Goal: Task Accomplishment & Management: Use online tool/utility

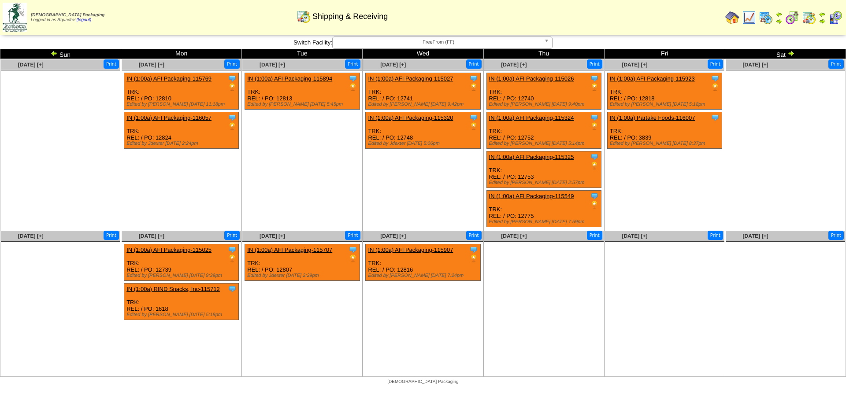
click at [54, 52] on img at bounding box center [54, 53] width 7 height 7
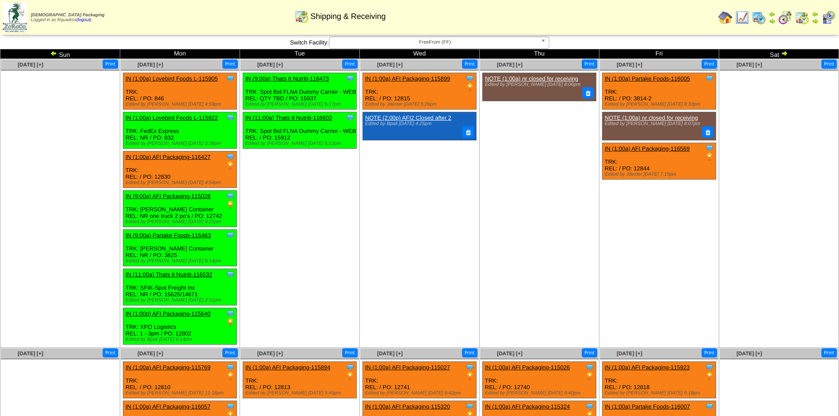
click at [394, 223] on td "Sep 10 [+] Print Clone Item IN (1:00a) AFI Packaging-115899 AFI Packaging Sched…" at bounding box center [420, 203] width 120 height 289
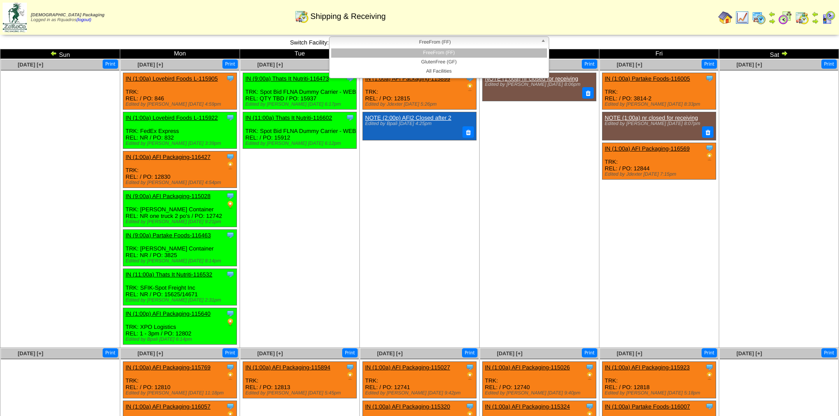
click at [430, 47] on span "FreeFrom (FF)" at bounding box center [435, 42] width 204 height 11
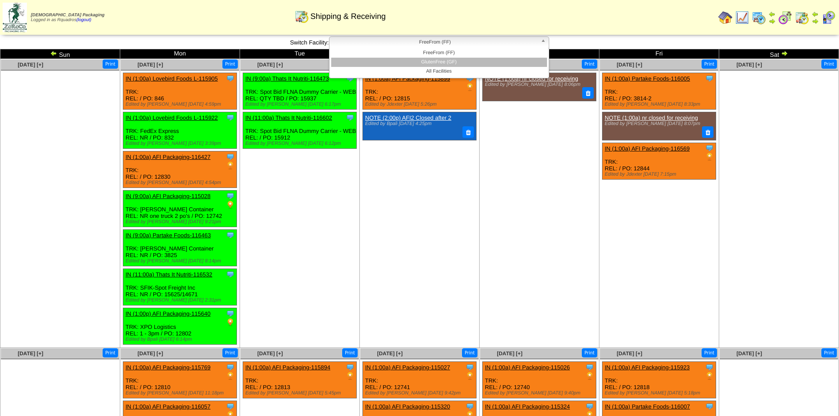
click at [430, 59] on li "GlutenFree (GF)" at bounding box center [439, 62] width 216 height 9
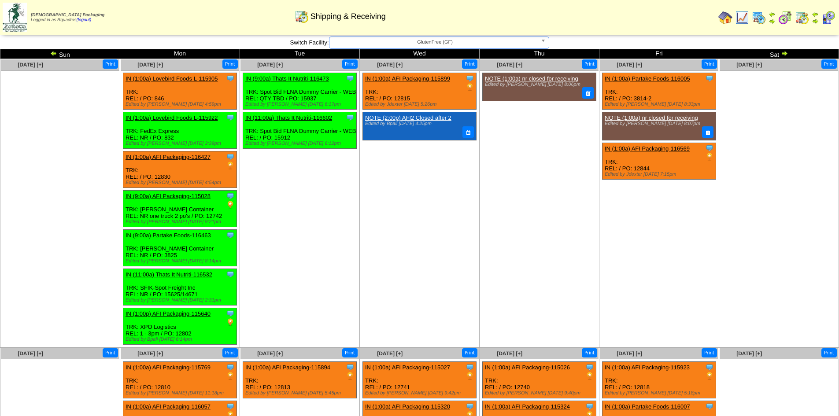
click at [403, 175] on ul "Clone Item IN (1:00a) AFI Packaging-115899 AFI Packaging ScheduleID: 115899 250…" at bounding box center [419, 139] width 119 height 132
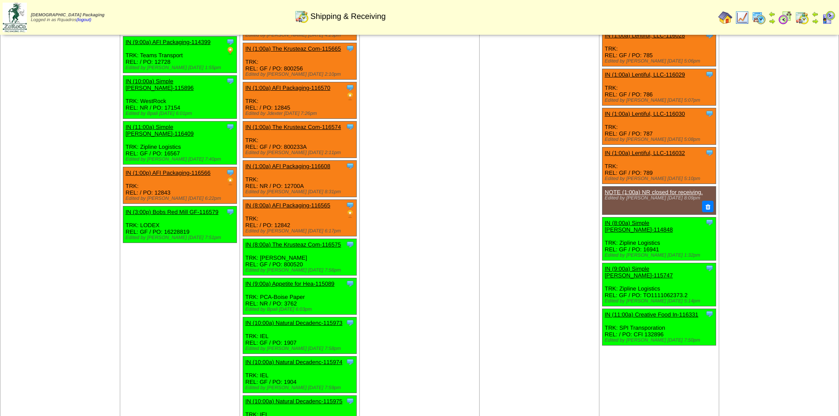
scroll to position [200, 0]
click at [439, 204] on td "Sep 10 [+] Print Clone Item IN (1:00a) The Krusteaz Com-111213 The Krusteaz Com…" at bounding box center [420, 167] width 120 height 616
click at [474, 252] on td "Sep 10 [+] Print Clone Item IN (1:00a) The Krusteaz Com-111213 The Krusteaz Com…" at bounding box center [420, 167] width 120 height 616
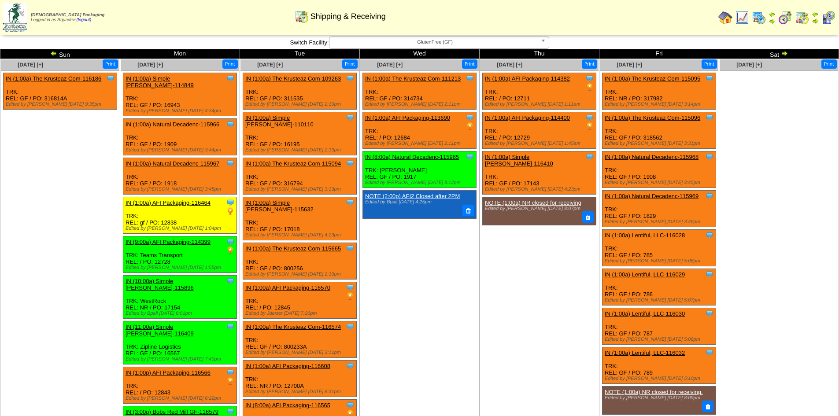
scroll to position [508, 0]
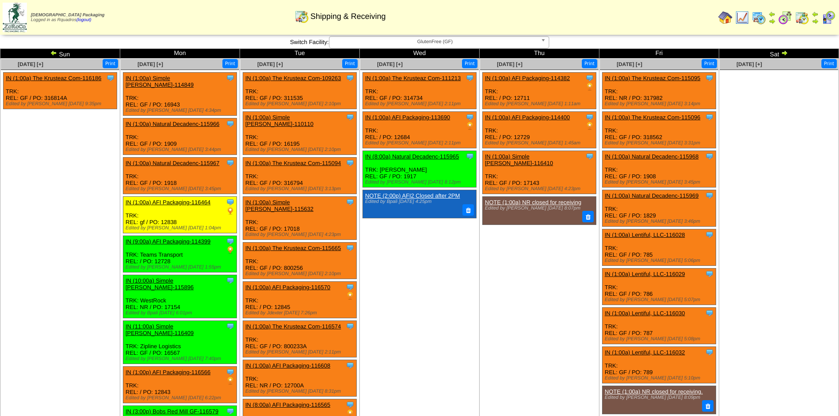
scroll to position [0, 0]
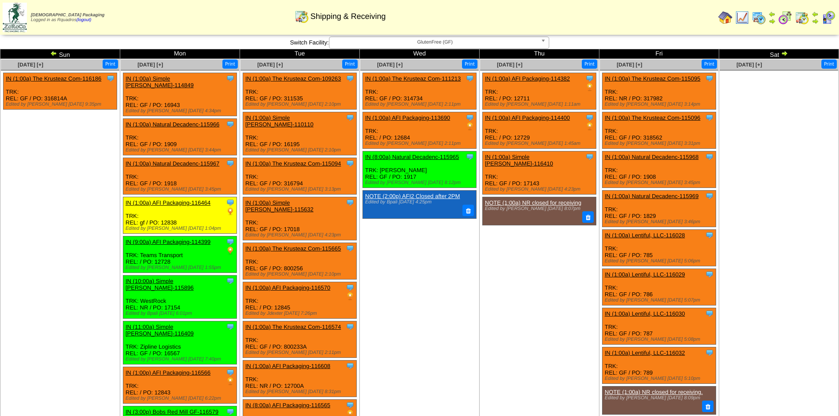
click at [477, 304] on td "Sep 10 [+] Print Clone Item IN (1:00a) The Krusteaz Com-111213 The Krusteaz Com…" at bounding box center [420, 367] width 120 height 616
click at [624, 356] on div "Clone Item IN (1:00a) Lentiful, LLC-116032 Lentiful, LLC ScheduleID: 116032 40 …" at bounding box center [660, 366] width 114 height 37
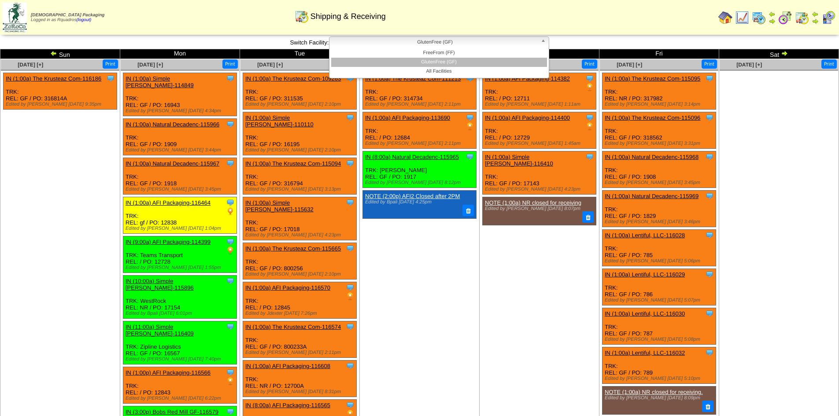
click at [389, 45] on span "GlutenFree (GF)" at bounding box center [435, 42] width 204 height 11
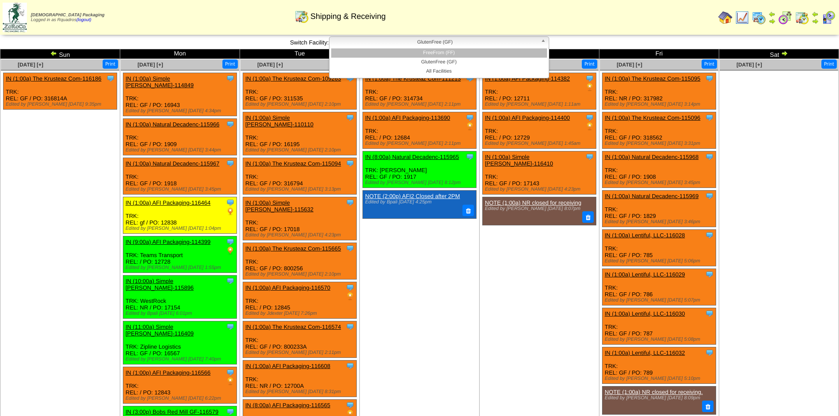
click at [399, 53] on li "FreeFrom (FF)" at bounding box center [439, 52] width 216 height 9
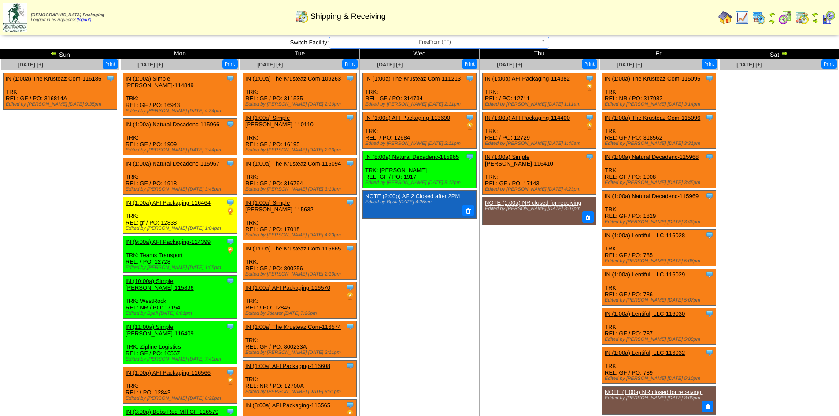
click at [509, 288] on td "Sep 11 [+] Print Clone Item IN (1:00a) AFI Packaging-114382 AFI Packaging Sched…" at bounding box center [540, 367] width 120 height 616
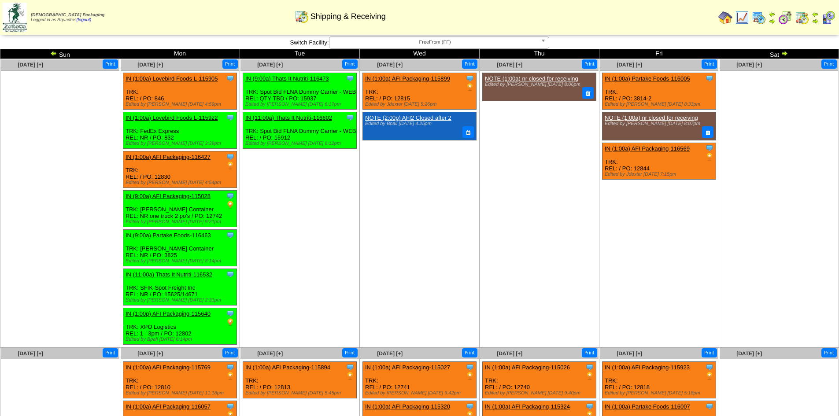
click at [52, 54] on img at bounding box center [53, 53] width 7 height 7
click at [406, 241] on td "Sep 10 [+] Print Clone Item IN (1:00a) AFI Packaging-115899 AFI Packaging Sched…" at bounding box center [420, 203] width 120 height 289
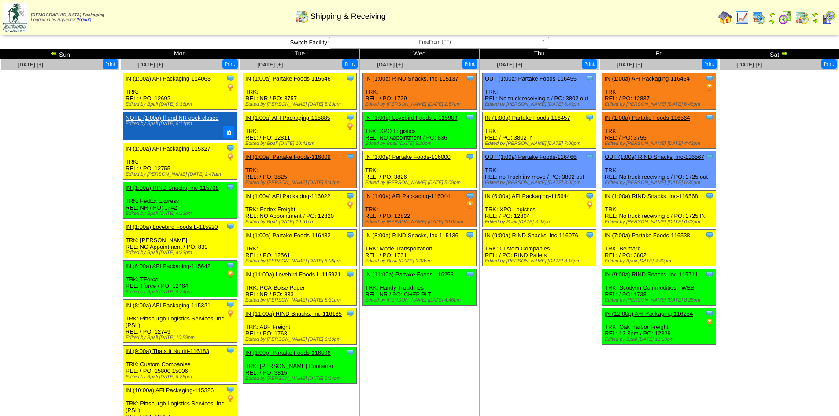
click at [508, 41] on span "FreeFrom (FF)" at bounding box center [435, 42] width 204 height 11
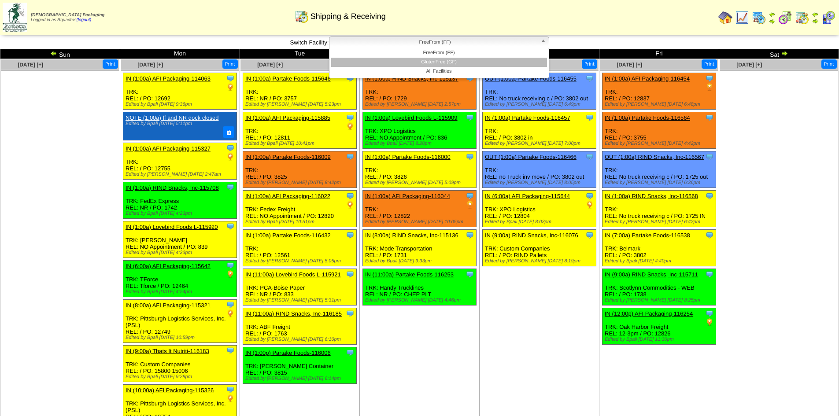
click at [482, 60] on li "GlutenFree (GF)" at bounding box center [439, 62] width 216 height 9
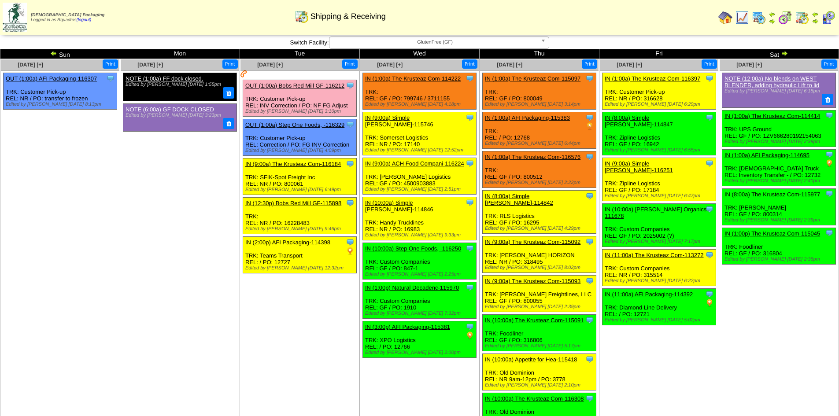
click at [777, 347] on td "Sep 06 [+] Print Clone Item NOTE (12:00a) No blends on WEST BLENDER, adding hyd…" at bounding box center [779, 246] width 120 height 374
click at [724, 19] on img at bounding box center [726, 18] width 14 height 14
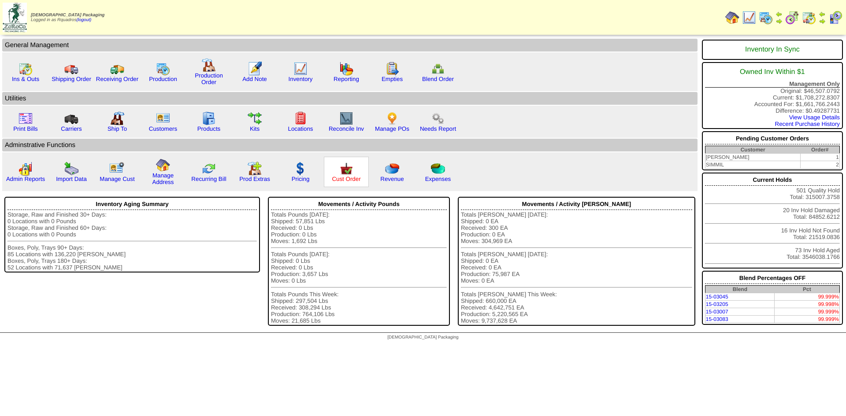
click at [344, 179] on link "Cust Order" at bounding box center [346, 179] width 29 height 7
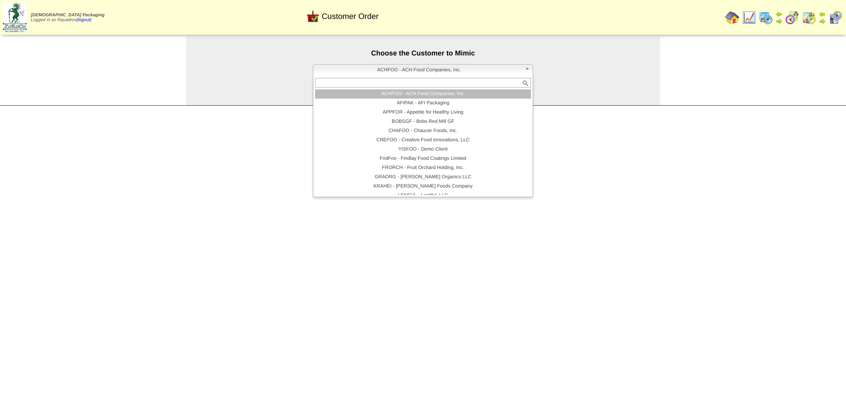
click at [343, 70] on span "ACHFOO - ACH Food Companies, Inc." at bounding box center [419, 70] width 204 height 11
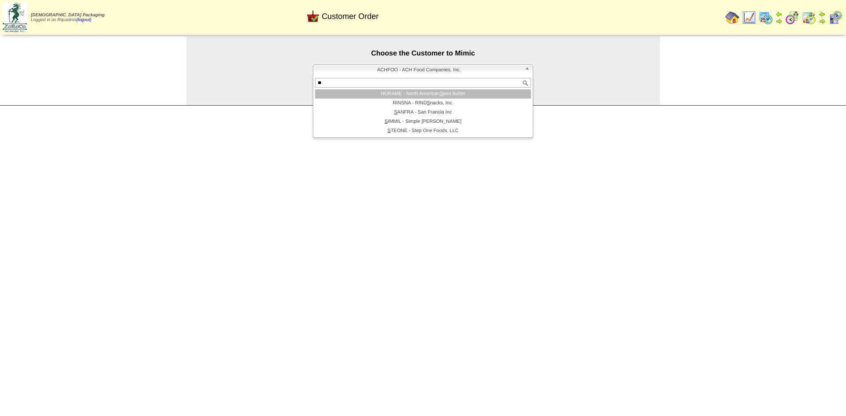
type input "***"
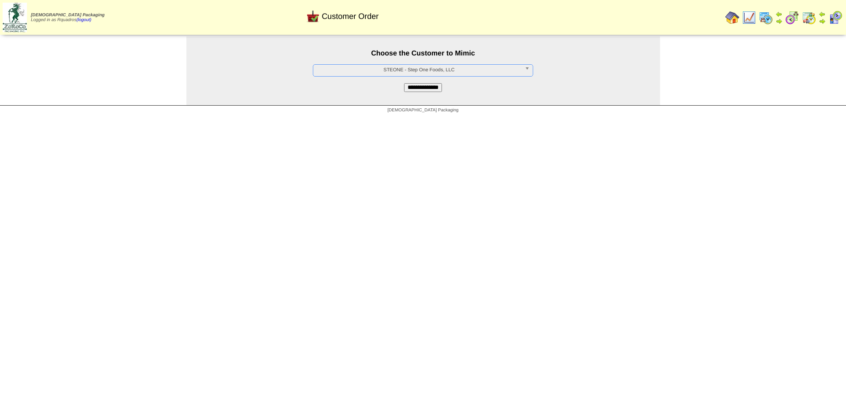
click at [405, 88] on input "**********" at bounding box center [423, 87] width 38 height 9
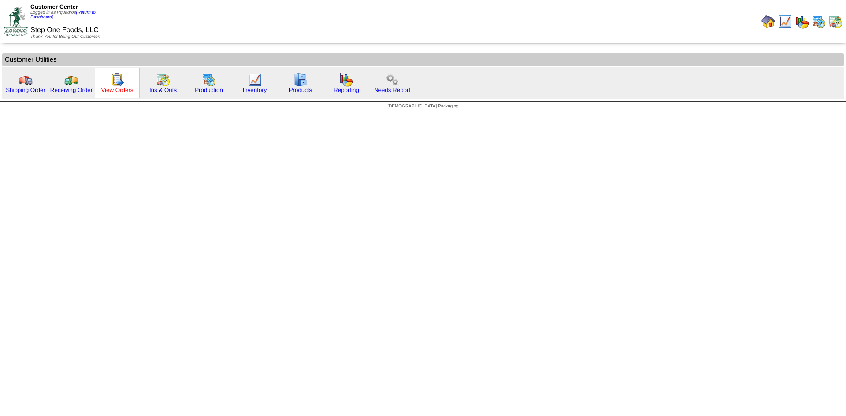
click at [123, 91] on link "View Orders" at bounding box center [117, 90] width 32 height 7
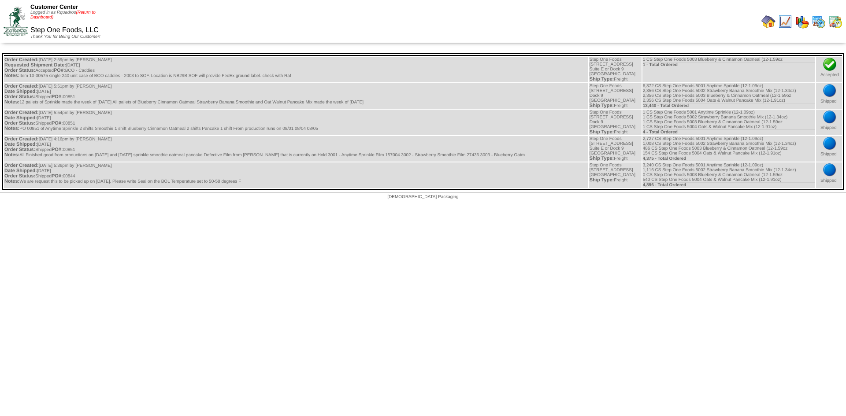
click at [83, 14] on link "(Return to Dashboard)" at bounding box center [62, 15] width 65 height 10
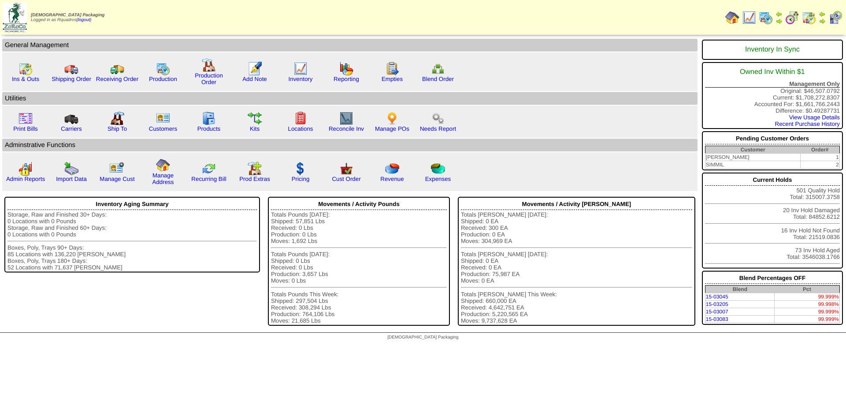
click at [835, 19] on img at bounding box center [835, 18] width 14 height 14
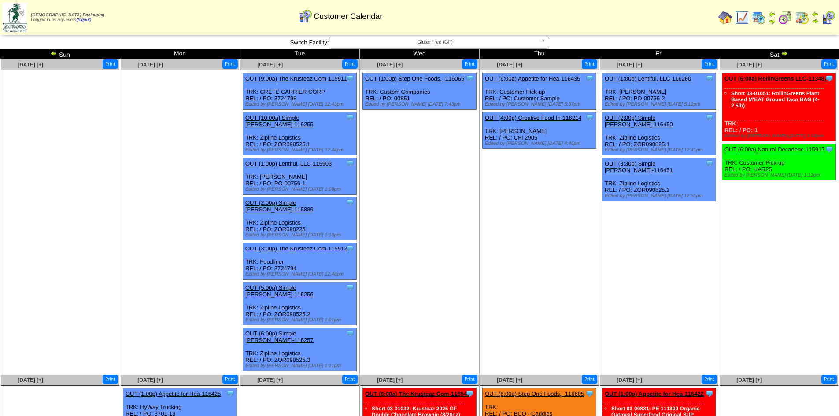
click at [654, 289] on td "[DATE] [+] Print Clone Item OUT (1:00p) Lentiful, LLC-116260 Lentiful, LLC Sche…" at bounding box center [660, 216] width 120 height 315
click at [560, 391] on link "OUT (6:00a) Step One Foods, -116605" at bounding box center [534, 394] width 99 height 7
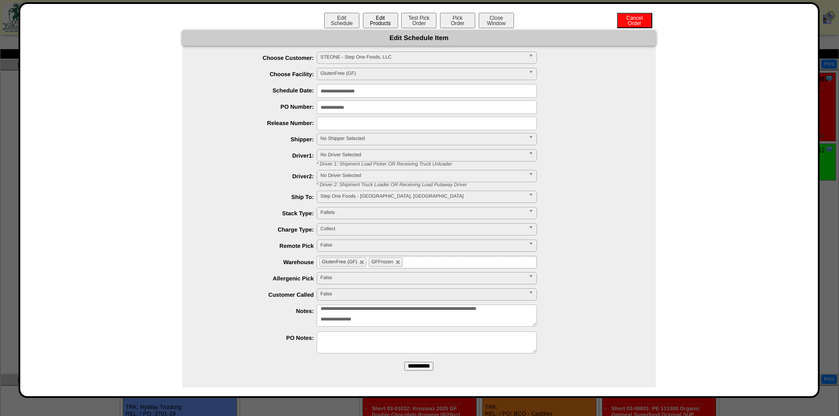
click at [375, 23] on button "Edit Products" at bounding box center [380, 20] width 35 height 15
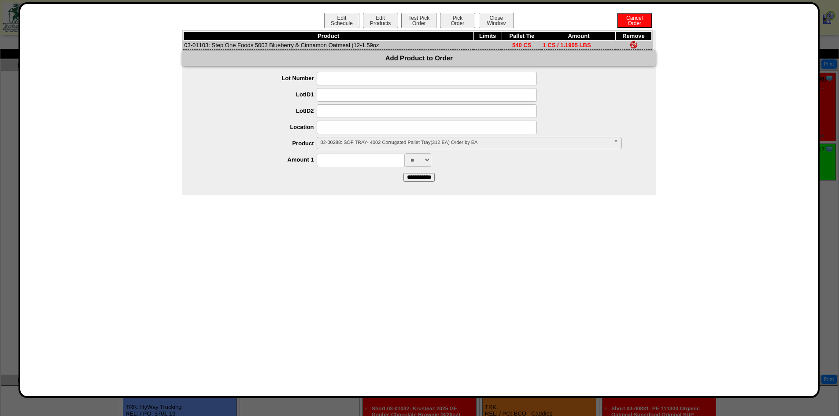
click at [367, 143] on span "02-00288: SOF TRAY- 4002 Corrugated Pallet Tray(312 EA) Order by EA" at bounding box center [465, 142] width 289 height 11
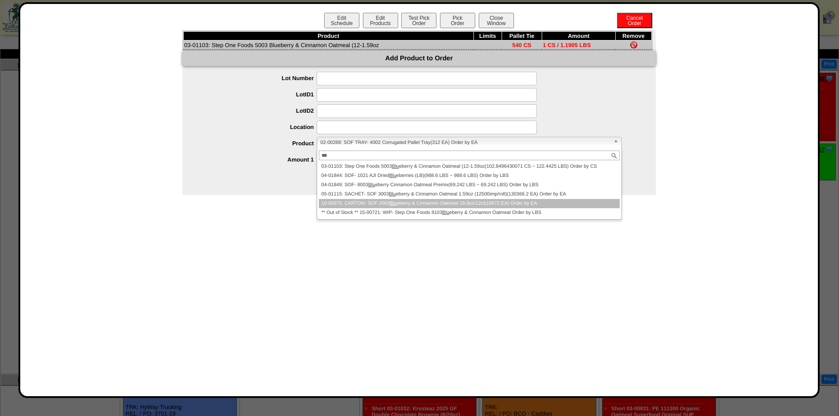
type input "***"
click at [426, 206] on li "10-00575: CARTON- SOF 2003 Blu eberry & Cinnamon Oatmeal 19.0oz/12ct(16672 EA) …" at bounding box center [469, 203] width 301 height 9
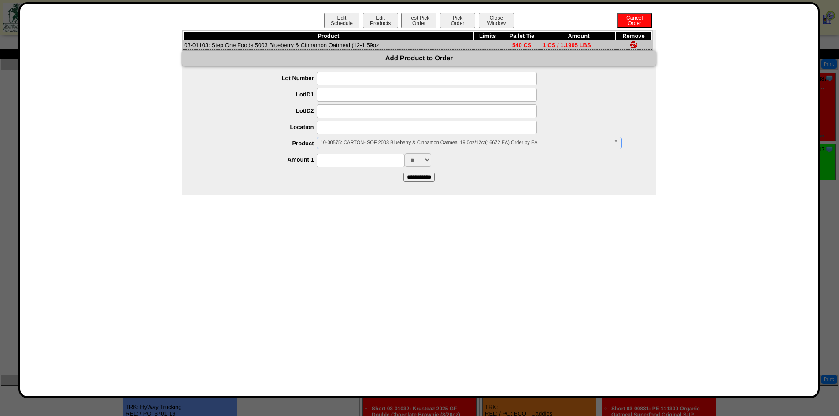
click at [352, 163] on input at bounding box center [361, 161] width 88 height 14
drag, startPoint x: 300, startPoint y: 157, endPoint x: 259, endPoint y: 152, distance: 40.8
click at [259, 152] on ul "**********" at bounding box center [419, 119] width 474 height 95
type input "***"
click at [429, 178] on input "**********" at bounding box center [419, 177] width 31 height 9
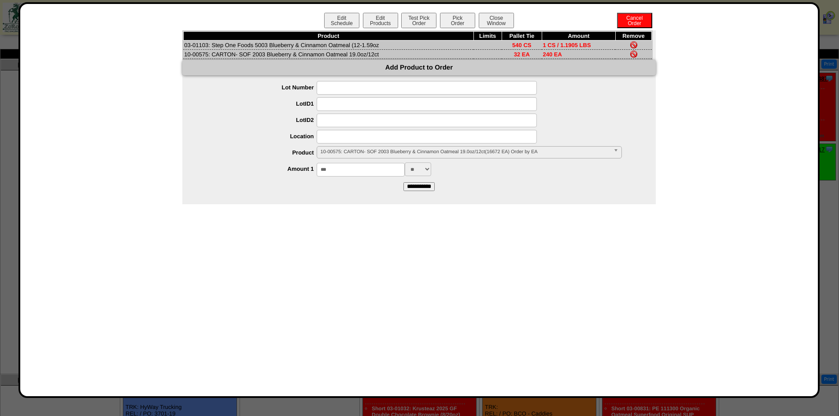
click at [637, 45] on img at bounding box center [633, 44] width 7 height 7
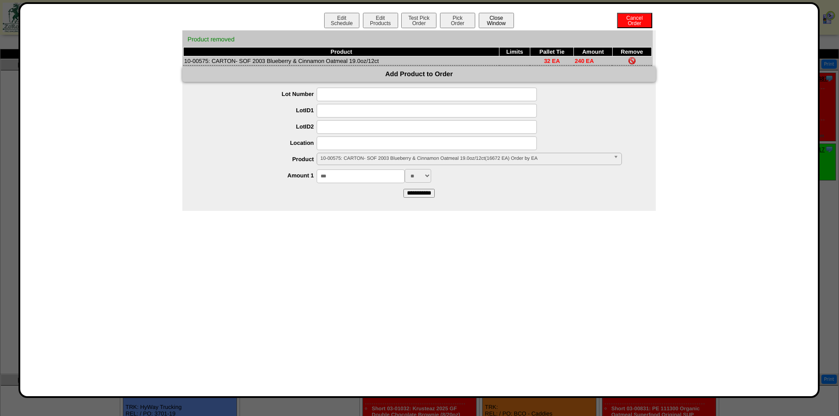
click at [493, 16] on button "Close Window" at bounding box center [496, 20] width 35 height 15
